Goal: Navigation & Orientation: Find specific page/section

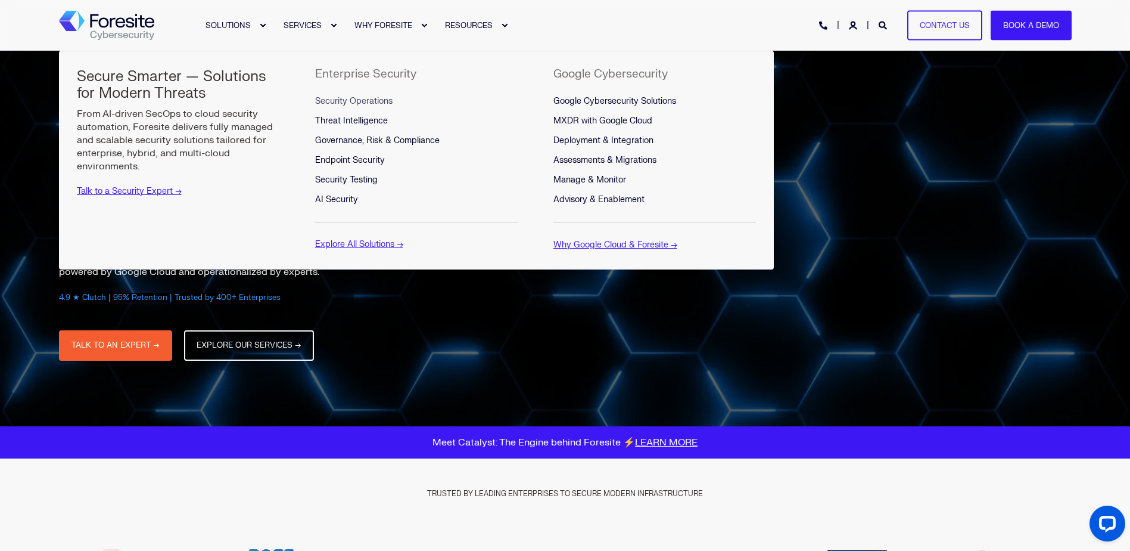
click at [346, 95] on link "Security Operations" at bounding box center [377, 102] width 125 height 20
